Goal: Navigation & Orientation: Find specific page/section

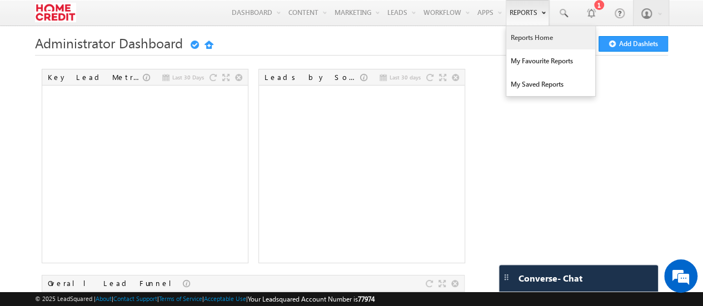
click at [537, 43] on link "Reports Home" at bounding box center [550, 37] width 89 height 23
